Goal: Information Seeking & Learning: Learn about a topic

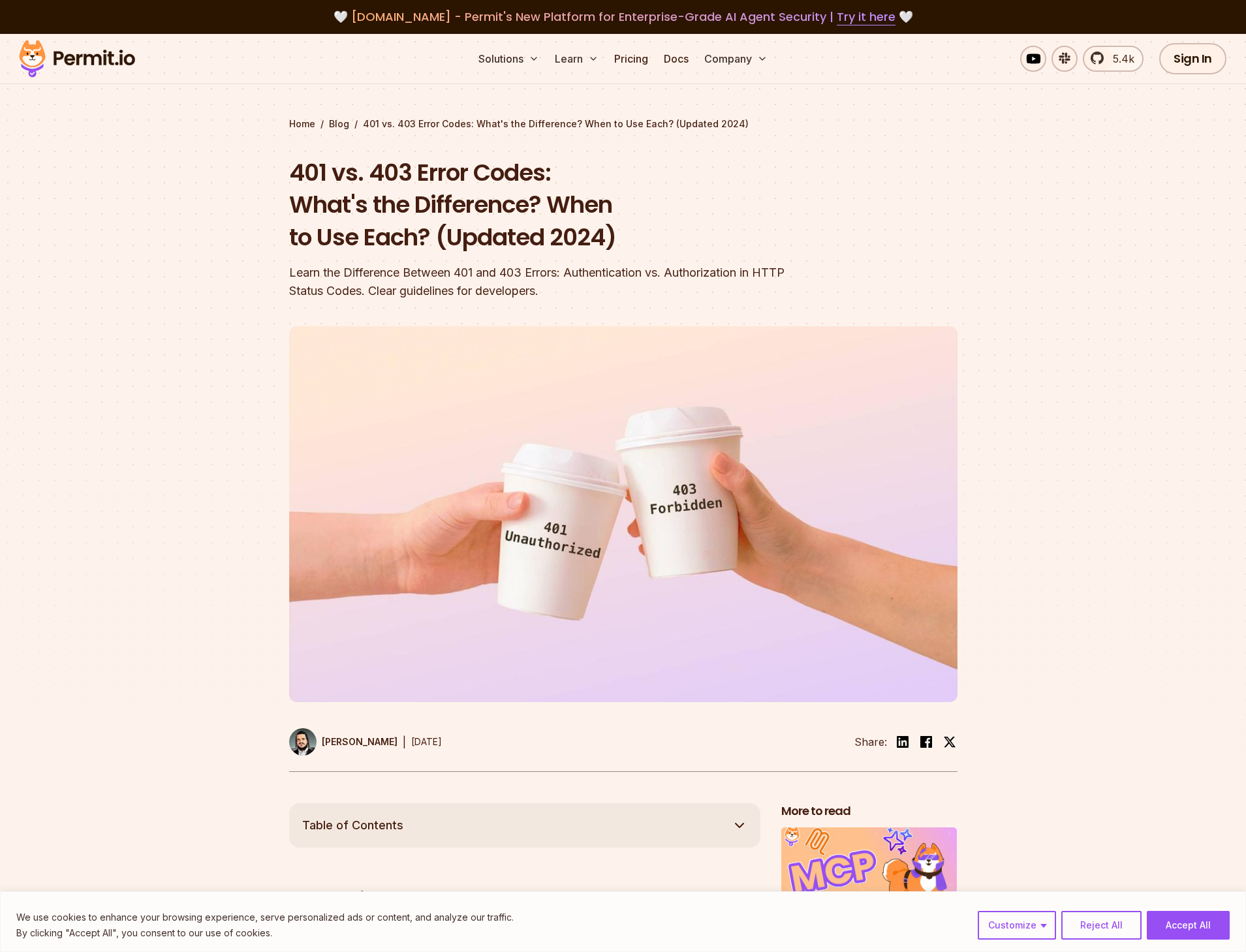
click at [617, 261] on div "401 vs. 403 Error Codes: What's the Difference? When to Use Each? (Updated 2024…" at bounding box center [540, 229] width 501 height 144
click at [600, 270] on div "Learn the Difference Between 401 and 403 Errors: Authentication vs. Authorizati…" at bounding box center [540, 282] width 501 height 37
click at [637, 315] on header "401 vs. 403 Error Codes: What's the Difference? When to Use Each? (Updated 2024…" at bounding box center [623, 465] width 668 height 616
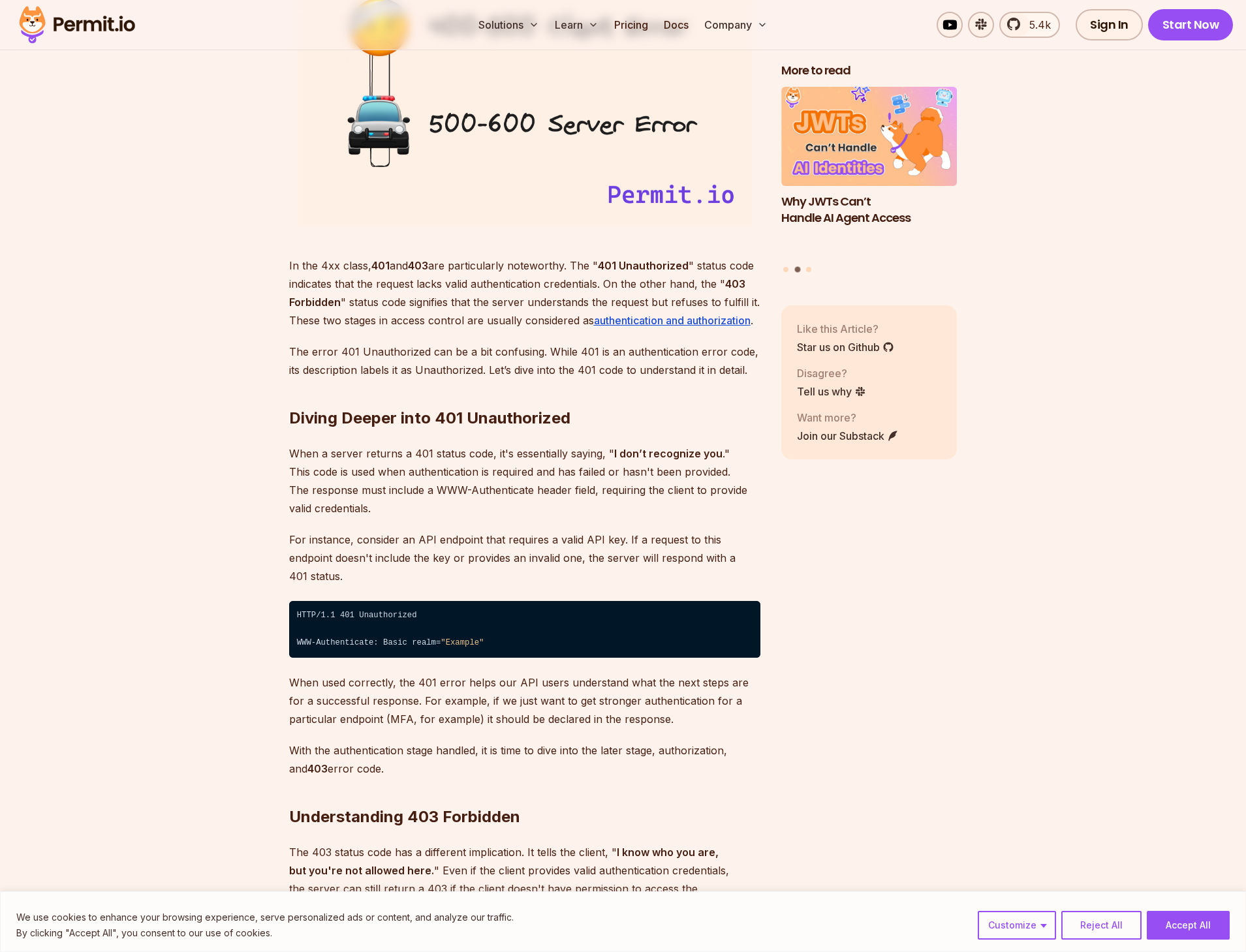
scroll to position [1672, 0]
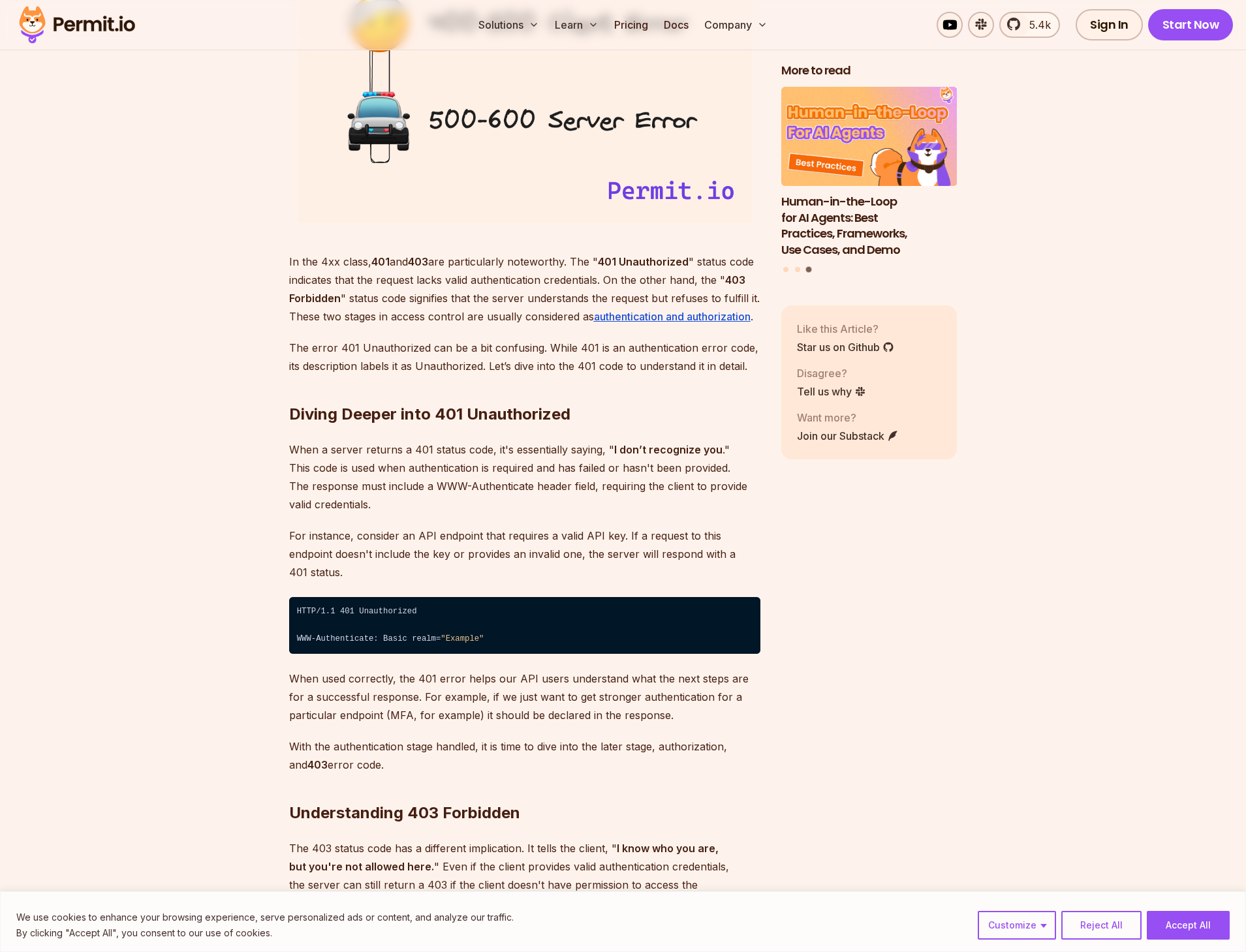
click at [464, 494] on p "When a server returns a 401 status code, it's essentially saying, " I don’t rec…" at bounding box center [524, 476] width 471 height 73
click at [374, 482] on p "When a server returns a 401 status code, it's essentially saying, " I don’t rec…" at bounding box center [524, 476] width 471 height 73
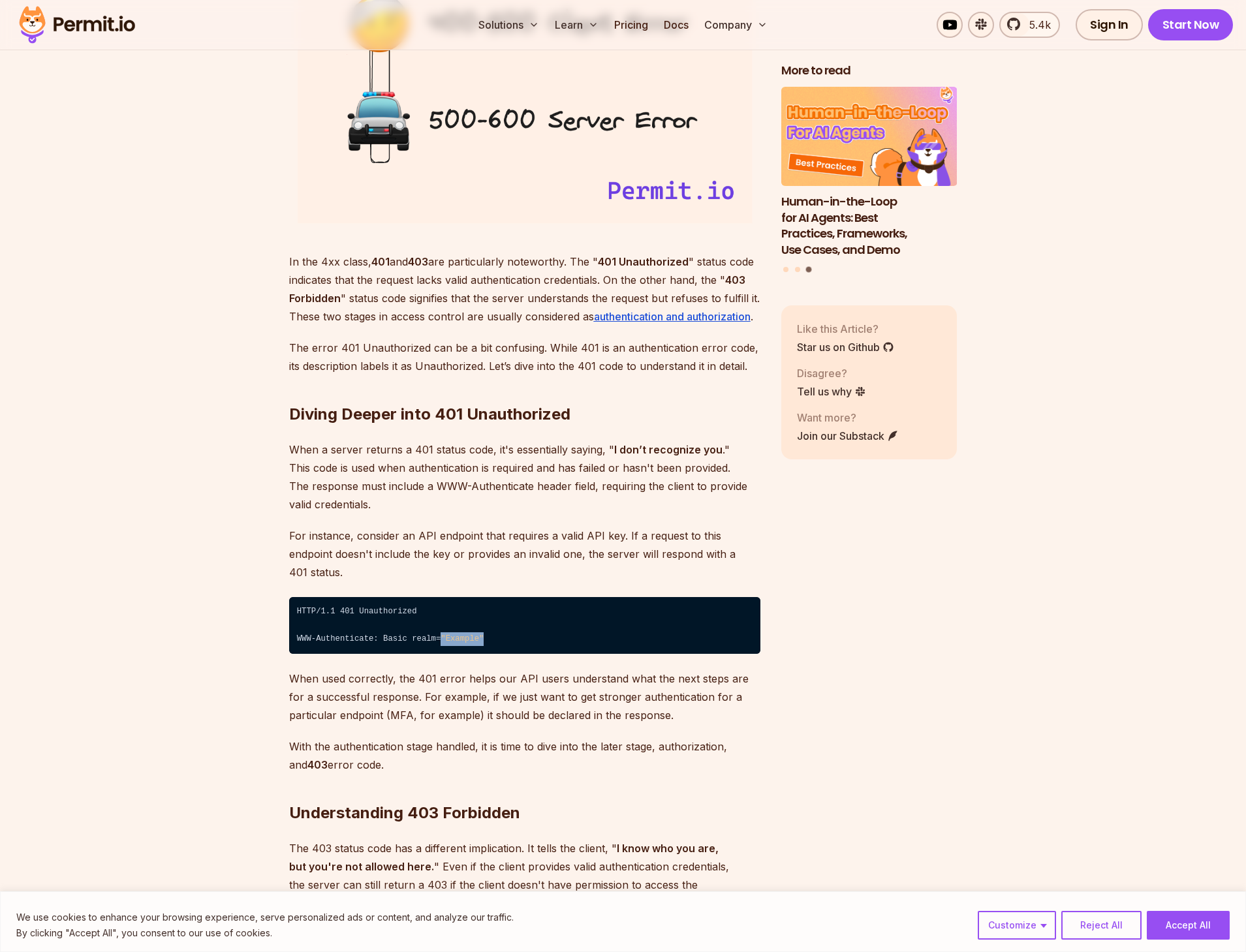
drag, startPoint x: 442, startPoint y: 621, endPoint x: 490, endPoint y: 623, distance: 48.0
click at [490, 623] on code "HTTP/1.1 401 Unauthorized ⁠ WWW-Authenticate: Basic realm= "Example"" at bounding box center [524, 626] width 471 height 57
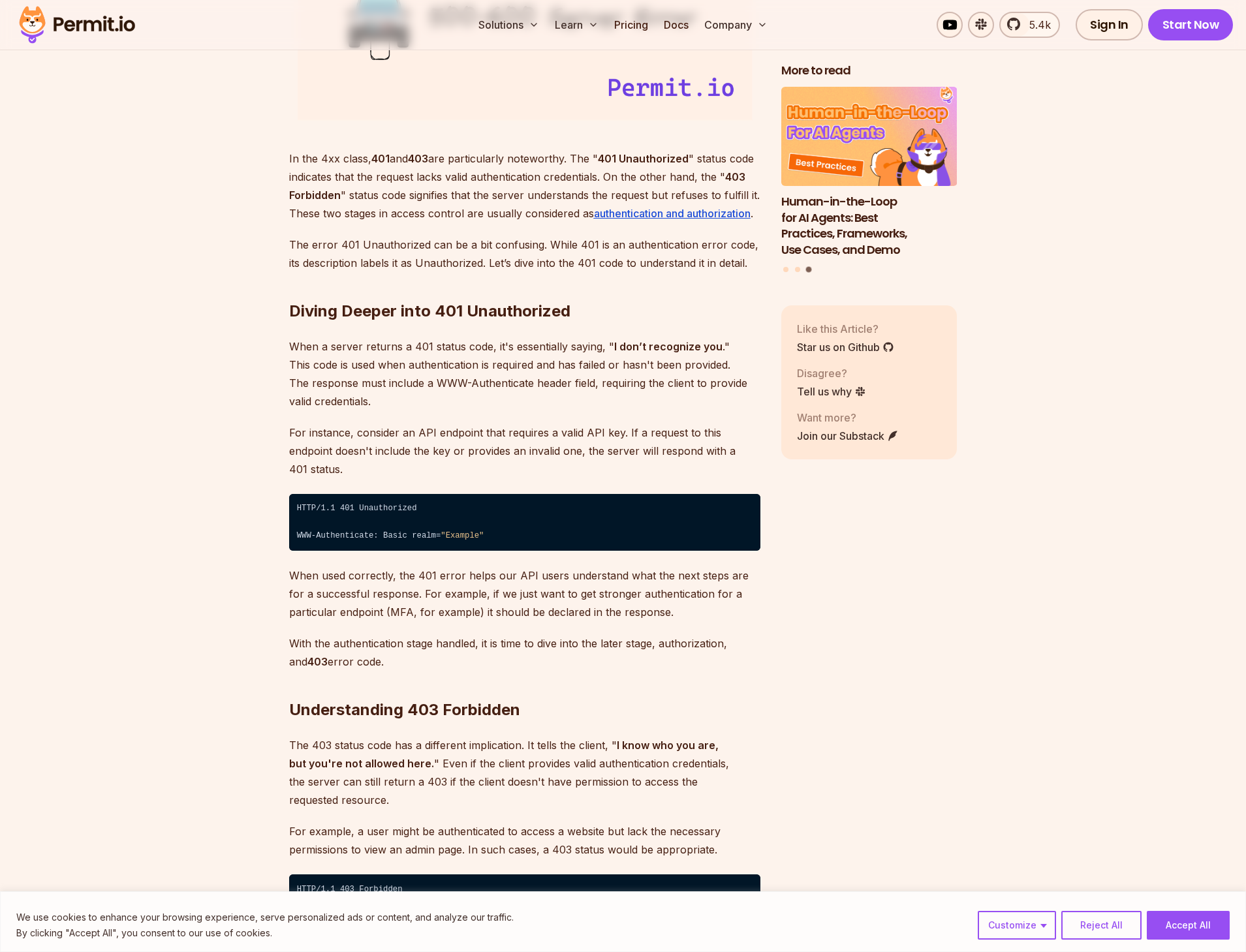
scroll to position [1776, 0]
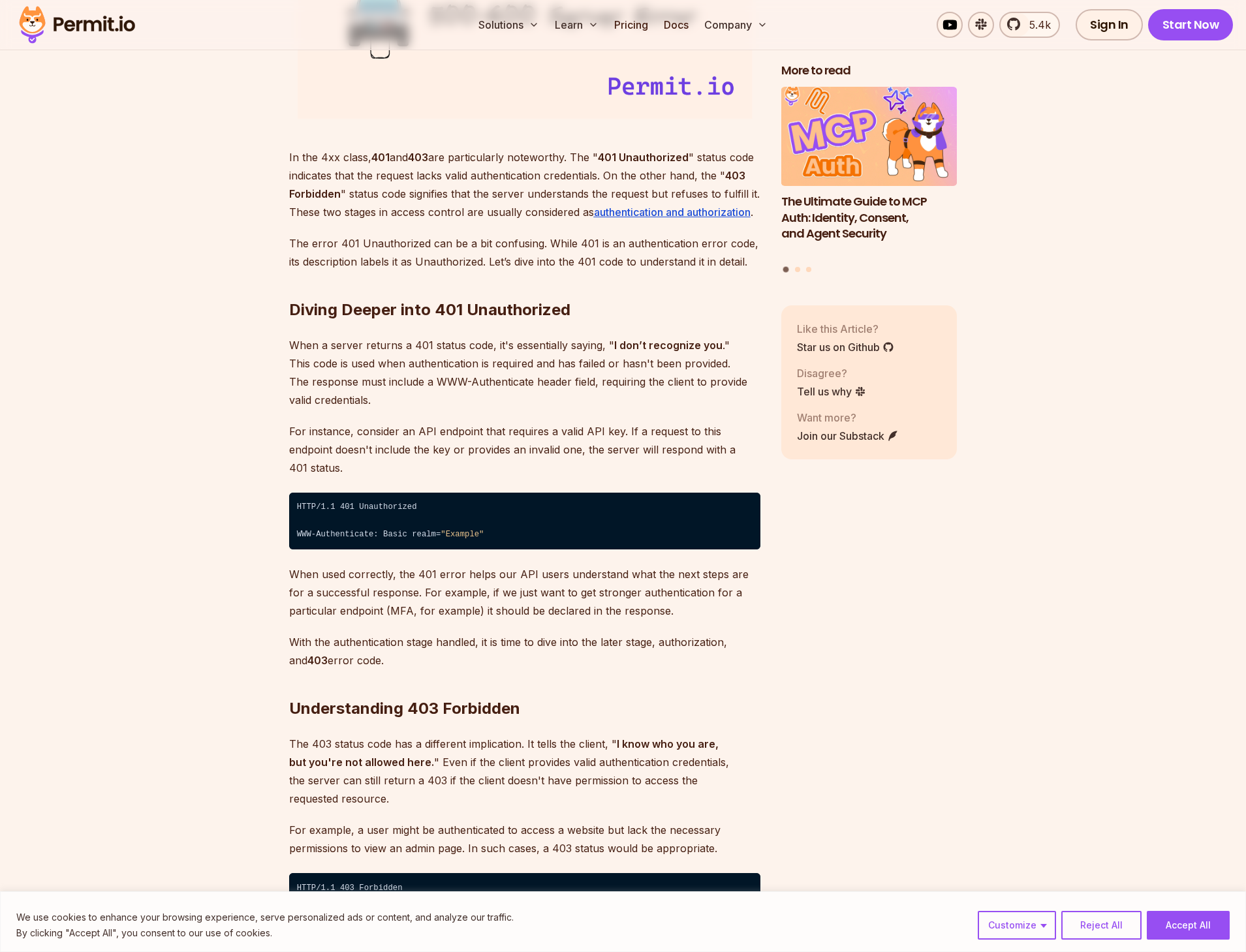
click at [440, 437] on p "For instance, consider an API endpoint that requires a valid API key. If a requ…" at bounding box center [524, 449] width 471 height 55
click at [550, 451] on p "For instance, consider an API endpoint that requires a valid API key. If a requ…" at bounding box center [524, 449] width 471 height 55
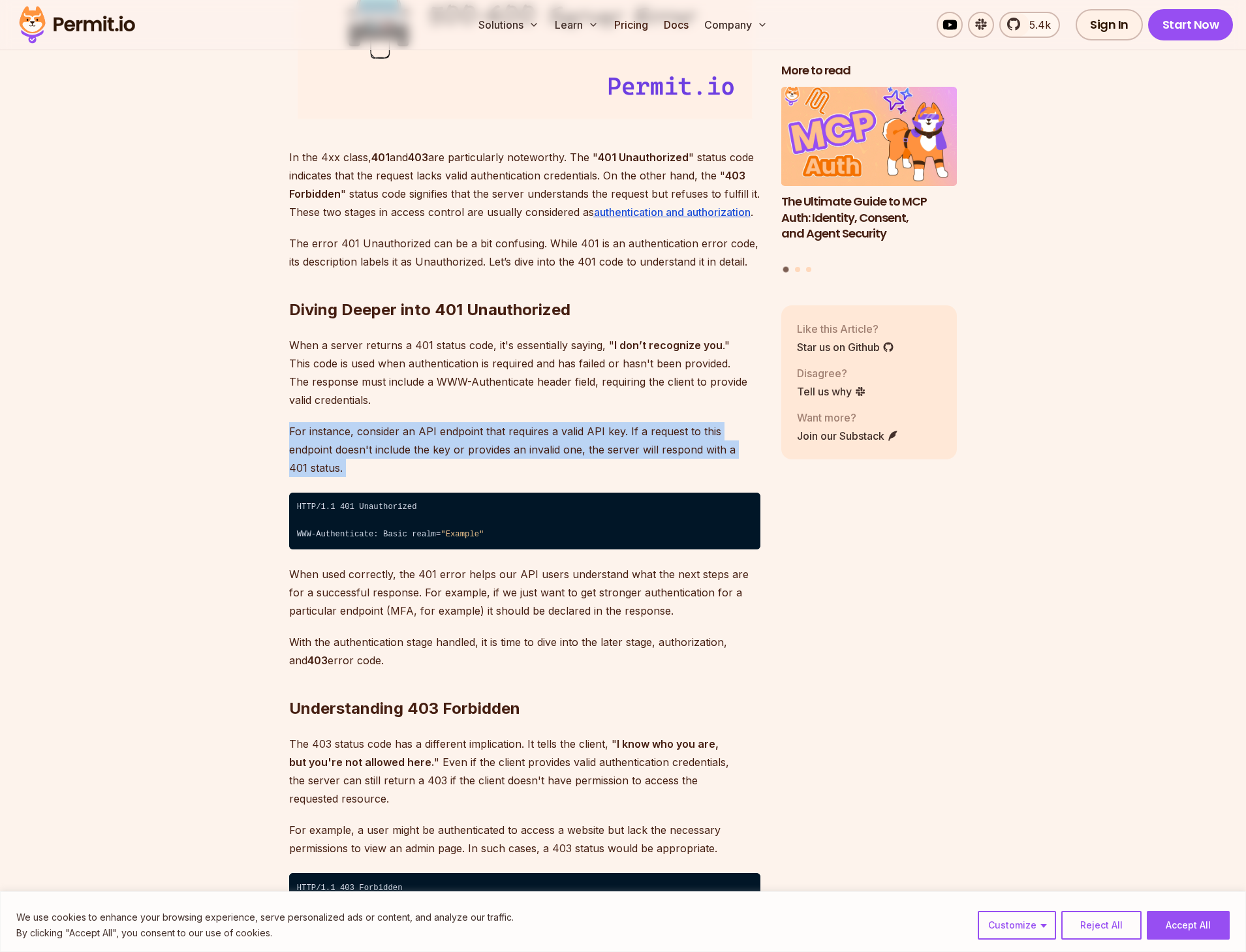
click at [550, 451] on p "For instance, consider an API endpoint that requires a valid API key. If a requ…" at bounding box center [524, 449] width 471 height 55
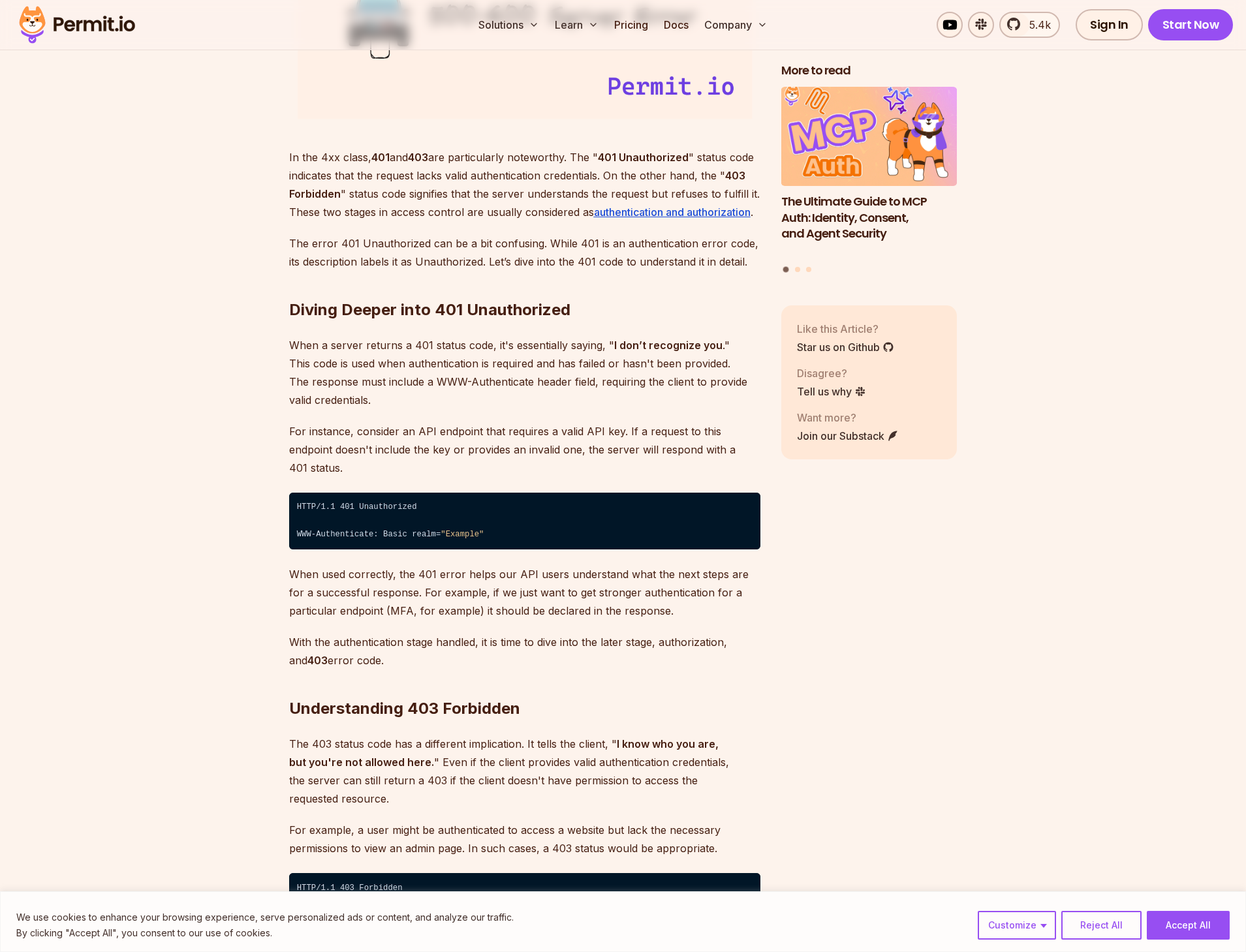
click at [550, 451] on p "For instance, consider an API endpoint that requires a valid API key. If a requ…" at bounding box center [524, 449] width 471 height 55
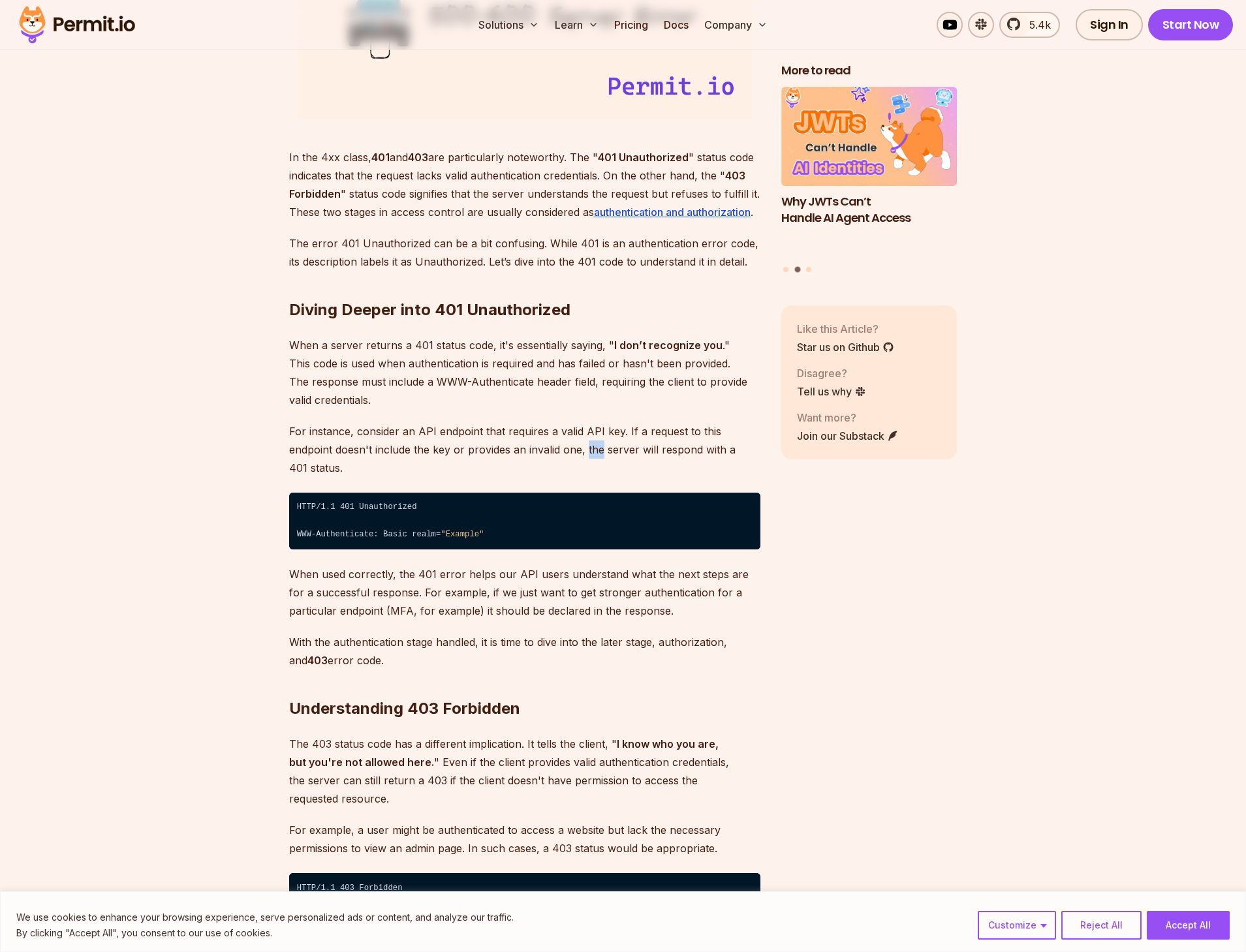
click at [508, 665] on h2 "Understanding 403 Forbidden" at bounding box center [524, 682] width 471 height 73
click at [457, 601] on p "When used correctly, the 401 error helps our API users understand what the next…" at bounding box center [524, 593] width 471 height 55
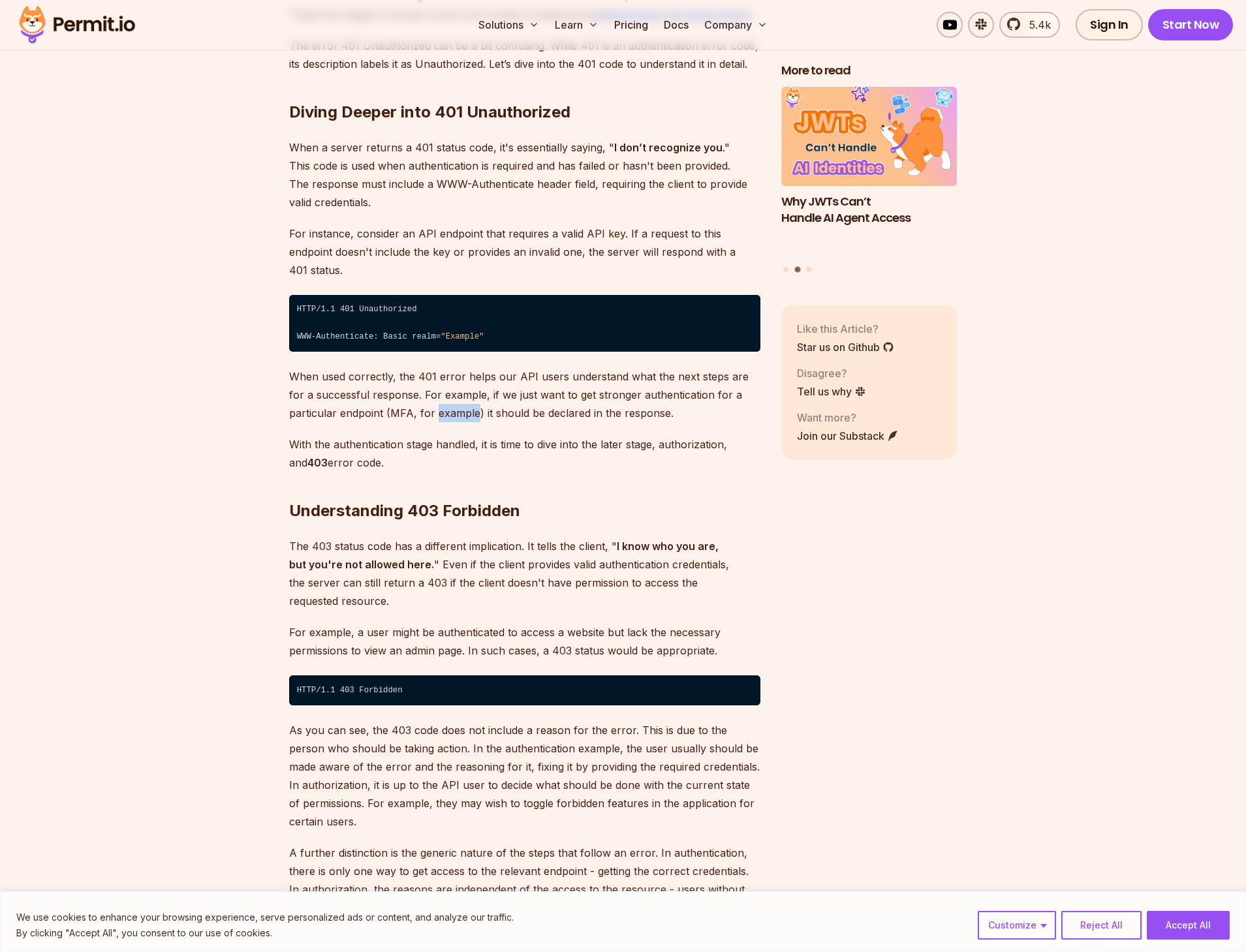
scroll to position [2007, 0]
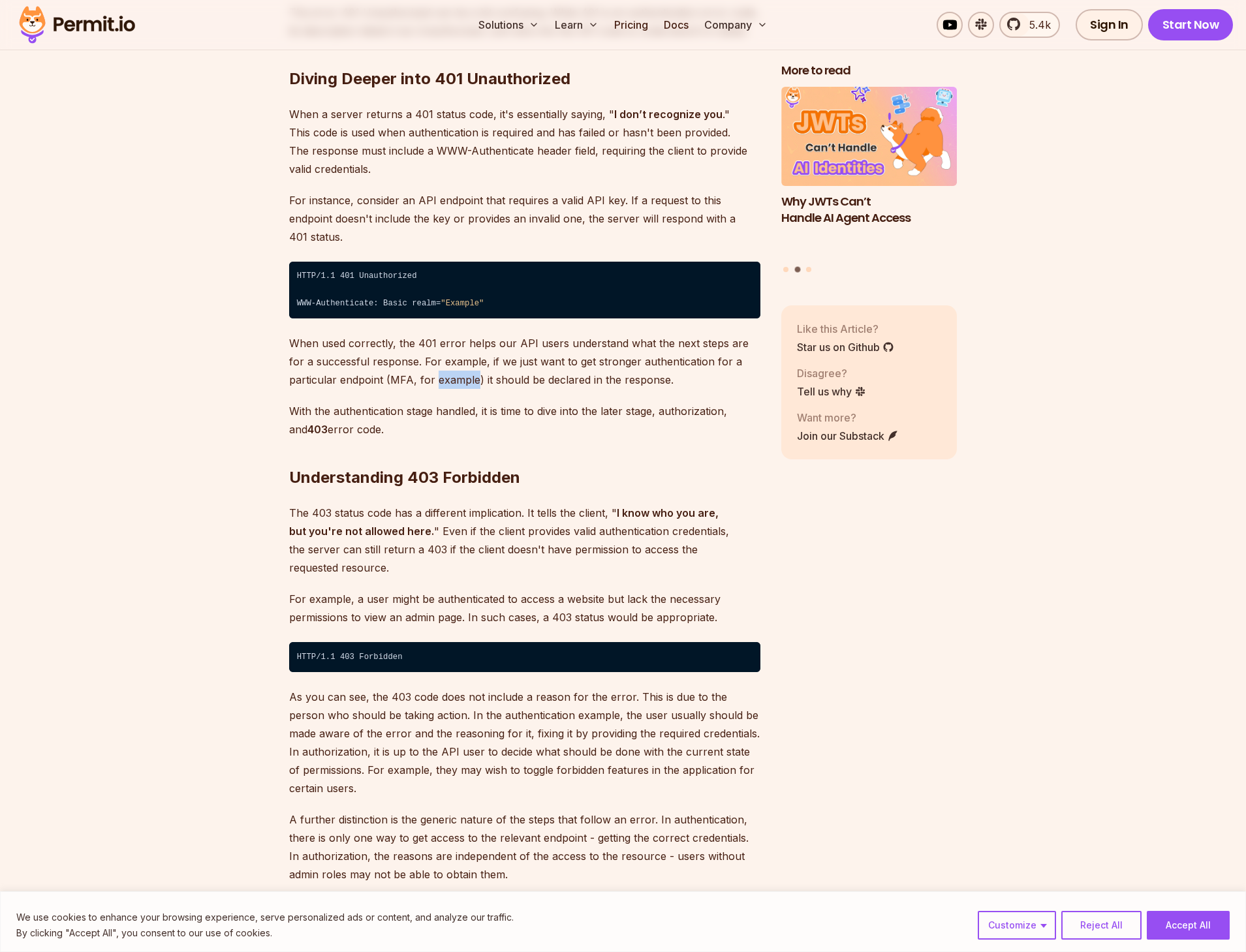
click at [439, 590] on p "For example, a user might be authenticated to access a website but lack the nec…" at bounding box center [524, 609] width 471 height 37
click at [393, 535] on p "The 403 status code has a different implication. It tells the client, " I know …" at bounding box center [524, 540] width 471 height 73
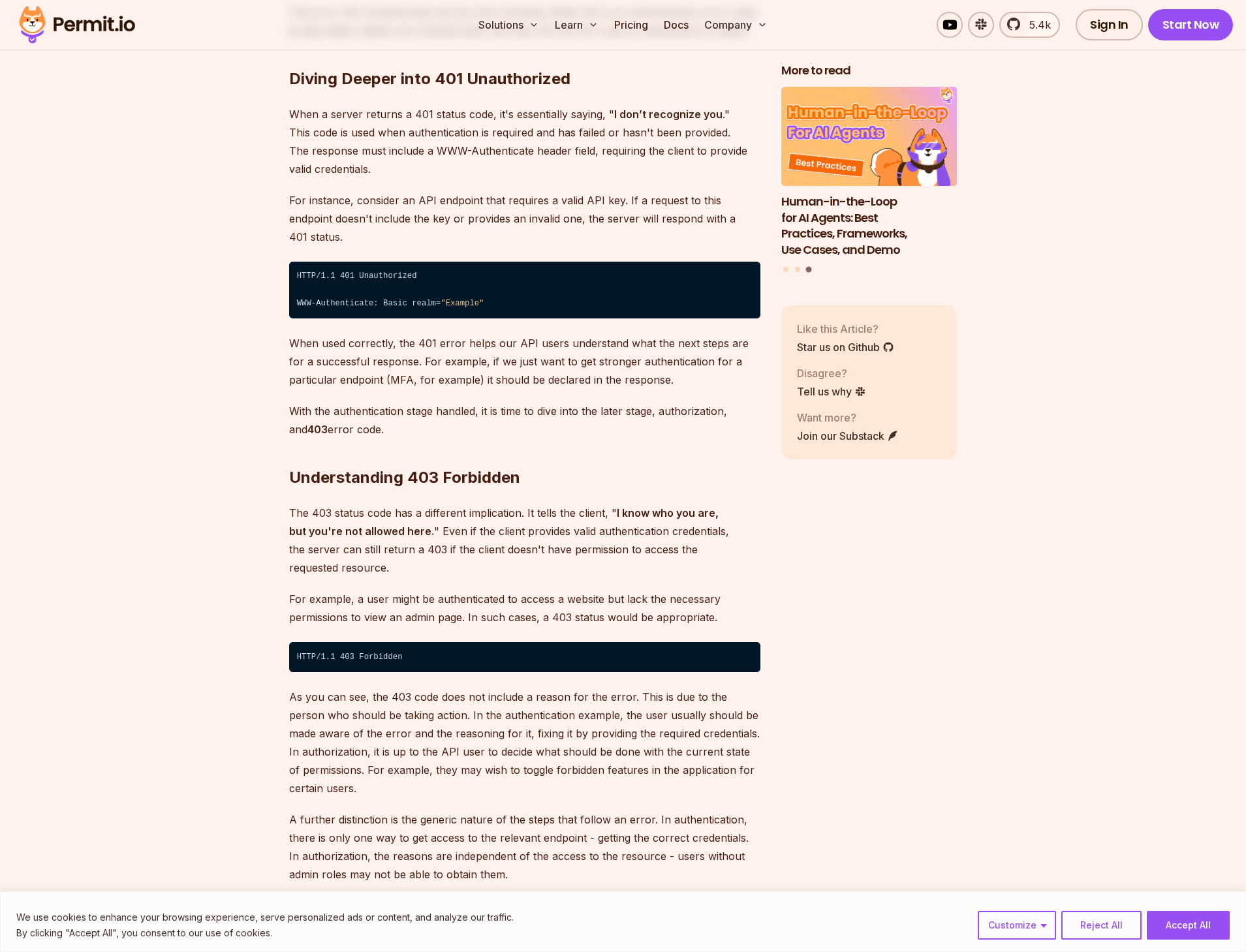
click at [317, 345] on p "When used correctly, the 401 error helps our API users understand what the next…" at bounding box center [524, 362] width 471 height 55
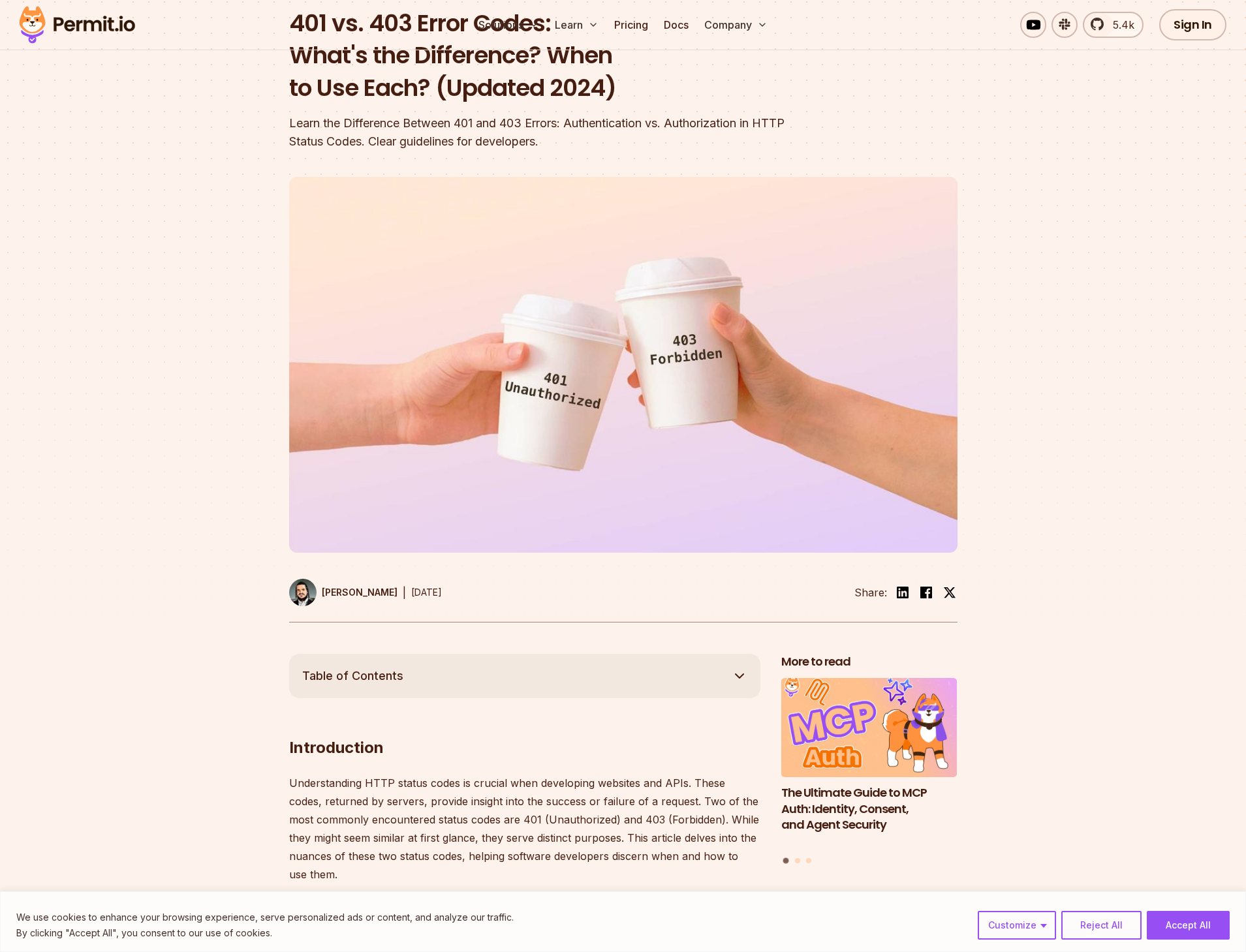
scroll to position [1117, 0]
